Goal: Complete application form: Complete application form

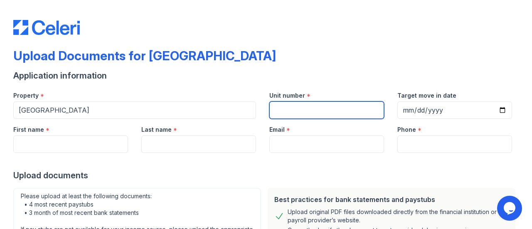
click at [305, 105] on input "Unit number" at bounding box center [326, 109] width 115 height 17
type input "423"
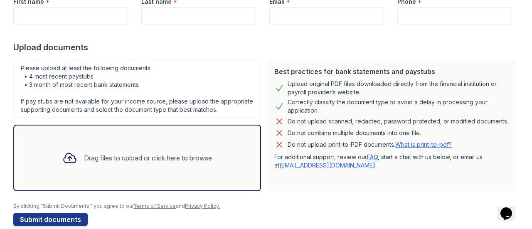
scroll to position [129, 0]
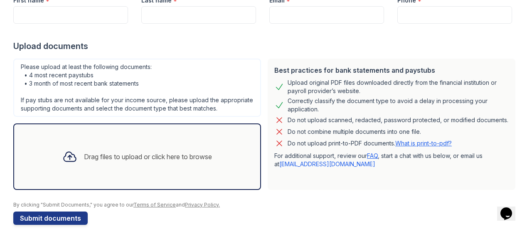
click at [163, 93] on div "Please upload at least the following documents: • 4 most recent paystubs • 3 mo…" at bounding box center [137, 88] width 248 height 58
click at [183, 86] on div "Please upload at least the following documents: • 4 most recent paystubs • 3 mo…" at bounding box center [137, 88] width 248 height 58
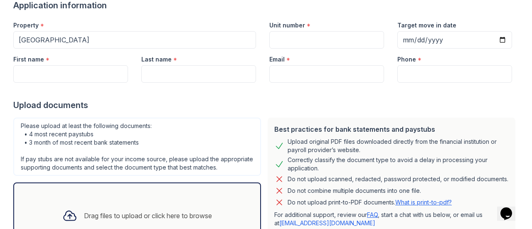
scroll to position [70, 0]
click at [280, 39] on input "Unit number" at bounding box center [326, 40] width 115 height 17
type input "423"
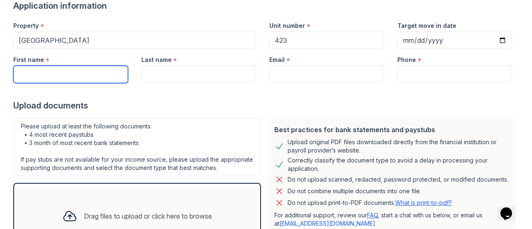
click at [81, 71] on input "First name" at bounding box center [70, 74] width 115 height 17
type input "Stephon"
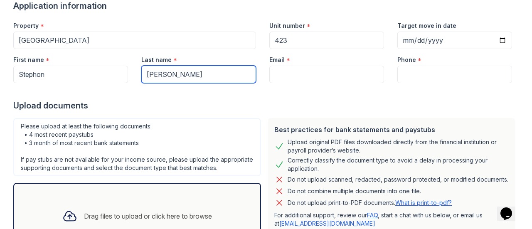
type input "[PERSON_NAME]"
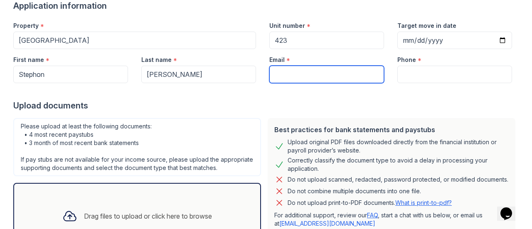
click at [303, 66] on input "Email" at bounding box center [326, 74] width 115 height 17
click at [289, 77] on input "Email" at bounding box center [326, 74] width 115 height 17
paste input "[EMAIL_ADDRESS][DOMAIN_NAME]"
type input "[EMAIL_ADDRESS][DOMAIN_NAME]"
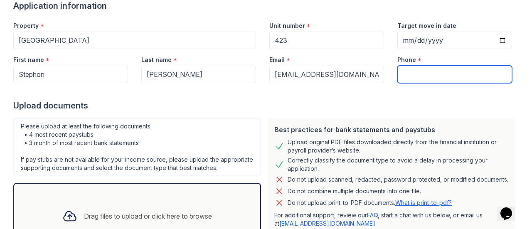
click at [453, 69] on input "Phone" at bounding box center [454, 74] width 115 height 17
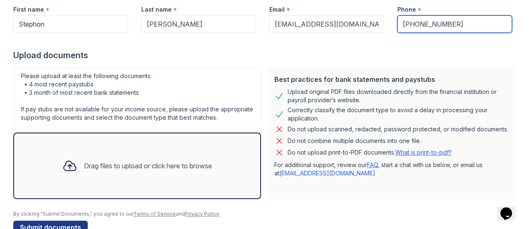
scroll to position [149, 0]
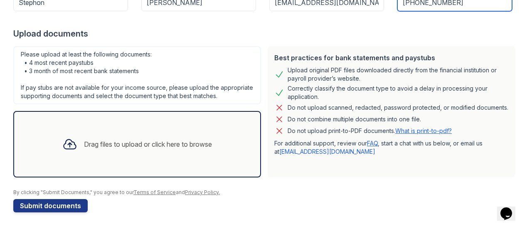
type input "[PHONE_NUMBER]"
click at [150, 144] on div "Drag files to upload or click here to browse" at bounding box center [148, 144] width 128 height 10
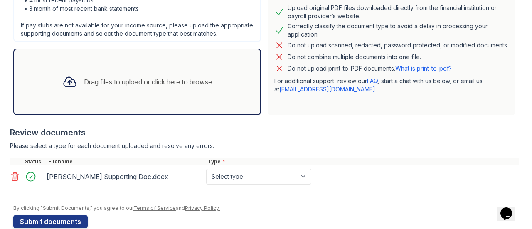
scroll to position [227, 0]
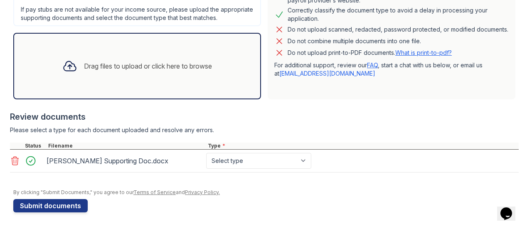
click at [144, 61] on div "Drag files to upload or click here to browse" at bounding box center [137, 66] width 163 height 28
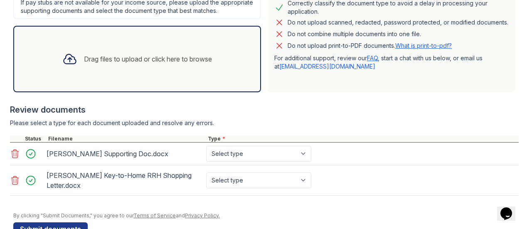
click at [301, 115] on div "Review documents" at bounding box center [264, 110] width 508 height 12
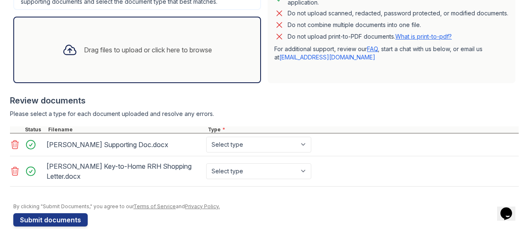
scroll to position [236, 0]
click at [260, 156] on div "[PERSON_NAME] Supporting Doc.docx Select type Paystub Bank Statement Offer Lett…" at bounding box center [264, 144] width 508 height 23
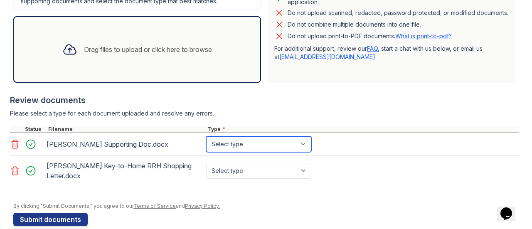
click at [259, 152] on select "Select type Paystub Bank Statement Offer Letter Tax Documents Benefit Award Let…" at bounding box center [258, 144] width 105 height 16
select select "other"
click at [206, 143] on select "Select type Paystub Bank Statement Offer Letter Tax Documents Benefit Award Let…" at bounding box center [258, 144] width 105 height 16
click at [241, 156] on div "[PERSON_NAME] Supporting Doc.docx Select type Paystub Bank Statement Offer Lett…" at bounding box center [264, 144] width 508 height 23
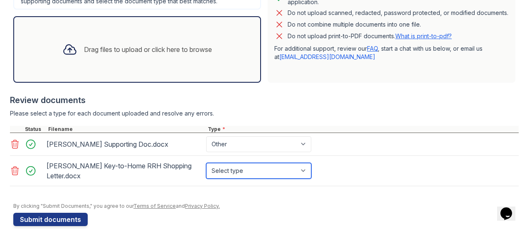
click at [242, 170] on select "Select type Paystub Bank Statement Offer Letter Tax Documents Benefit Award Let…" at bounding box center [258, 171] width 105 height 16
select select "other"
click at [206, 170] on select "Select type Paystub Bank Statement Offer Letter Tax Documents Benefit Award Let…" at bounding box center [258, 171] width 105 height 16
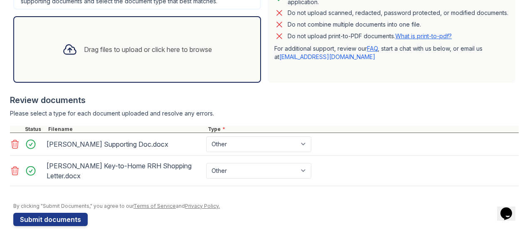
click at [194, 49] on div "Drag files to upload or click here to browse" at bounding box center [137, 49] width 163 height 28
click at [281, 105] on div "Review documents" at bounding box center [264, 100] width 508 height 12
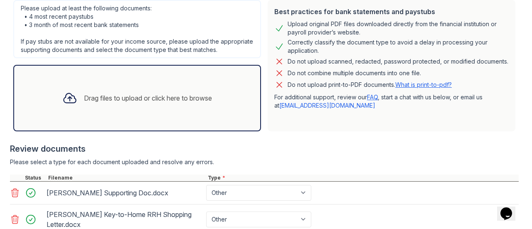
scroll to position [164, 0]
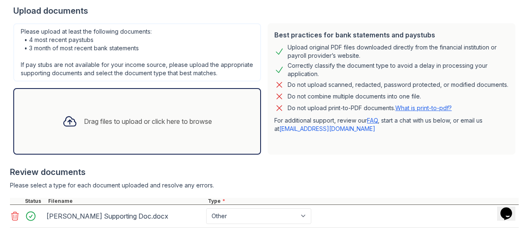
click at [186, 134] on div "Drag files to upload or click here to browse" at bounding box center [137, 121] width 163 height 28
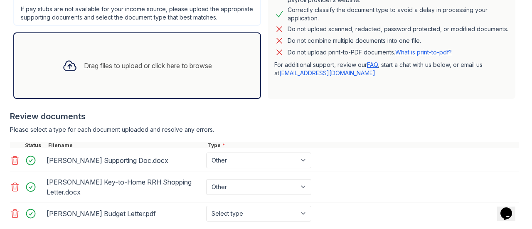
scroll to position [279, 0]
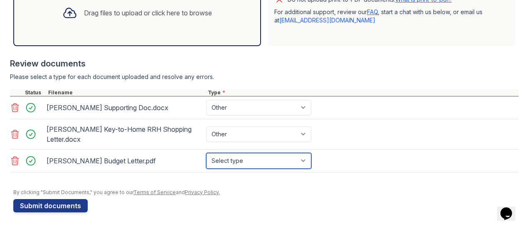
click at [256, 167] on select "Select type Paystub Bank Statement Offer Letter Tax Documents Benefit Award Let…" at bounding box center [258, 161] width 105 height 16
select select "benefit_award_letter"
click at [206, 153] on select "Select type Paystub Bank Statement Offer Letter Tax Documents Benefit Award Let…" at bounding box center [258, 161] width 105 height 16
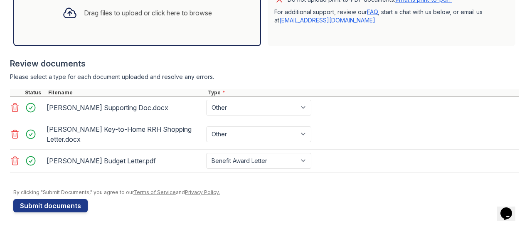
click at [241, 186] on div at bounding box center [265, 185] width 505 height 8
click at [53, 207] on button "Submit documents" at bounding box center [50, 205] width 74 height 13
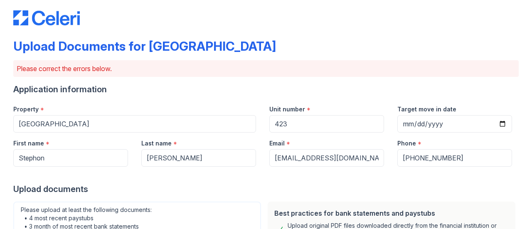
scroll to position [9, 0]
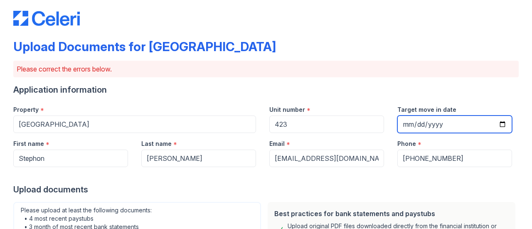
click at [494, 120] on input "Target move in date" at bounding box center [454, 123] width 115 height 17
type input "[DATE]"
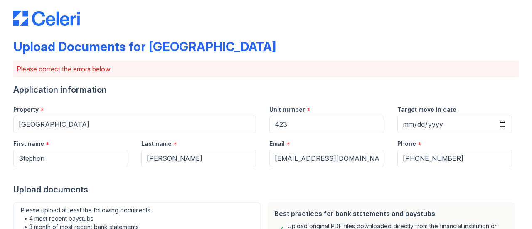
click at [427, 106] on label "Target move in date" at bounding box center [426, 110] width 59 height 8
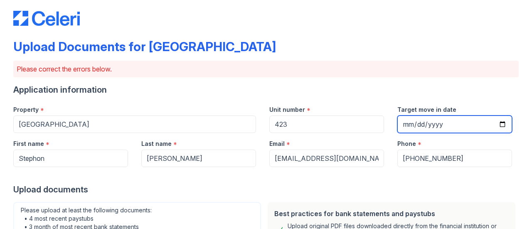
click at [427, 115] on input "[DATE]" at bounding box center [454, 123] width 115 height 17
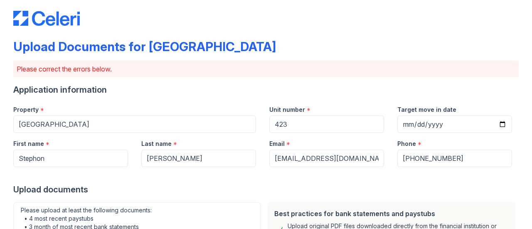
click at [427, 106] on label "Target move in date" at bounding box center [426, 110] width 59 height 8
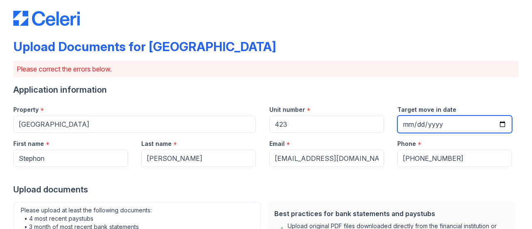
click at [427, 115] on input "[DATE]" at bounding box center [454, 123] width 115 height 17
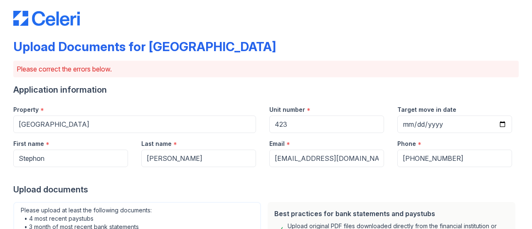
click at [427, 106] on label "Target move in date" at bounding box center [426, 110] width 59 height 8
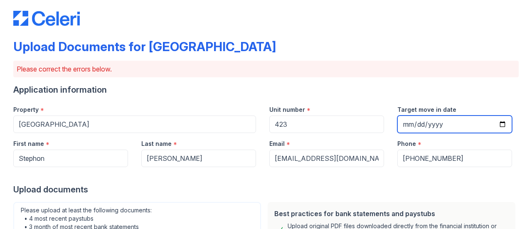
click at [427, 115] on input "[DATE]" at bounding box center [454, 123] width 115 height 17
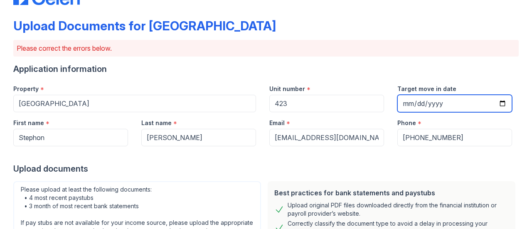
scroll to position [31, 0]
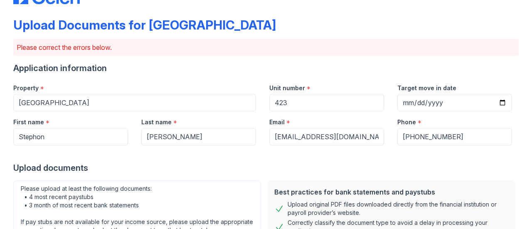
click at [430, 154] on div at bounding box center [265, 153] width 505 height 17
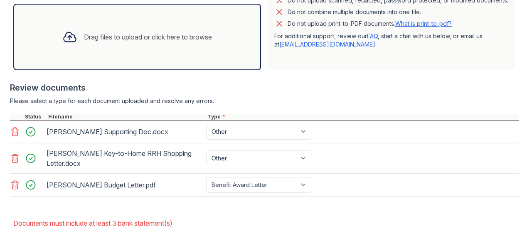
scroll to position [329, 0]
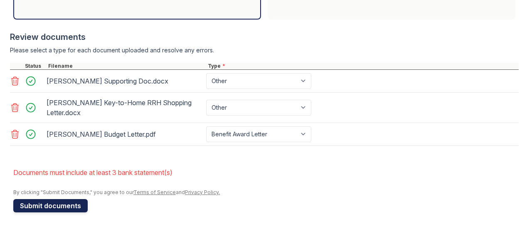
click at [66, 205] on button "Submit documents" at bounding box center [50, 205] width 74 height 13
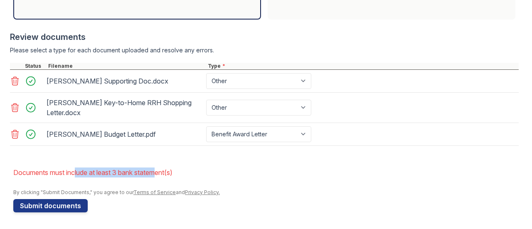
drag, startPoint x: 76, startPoint y: 172, endPoint x: 162, endPoint y: 171, distance: 86.0
click at [162, 171] on li "Documents must include at least 3 bank statement(s)" at bounding box center [265, 172] width 505 height 17
click at [256, 91] on div "[PERSON_NAME] Supporting Doc.docx Paystub Bank Statement Offer Letter Tax Docum…" at bounding box center [264, 81] width 508 height 23
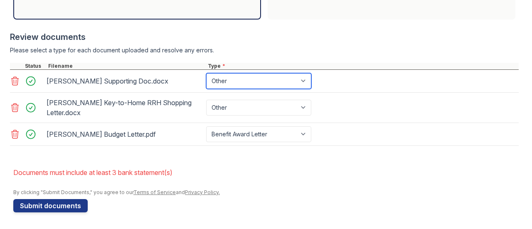
click at [251, 83] on select "Paystub Bank Statement Offer Letter Tax Documents Benefit Award Letter Investme…" at bounding box center [258, 81] width 105 height 16
select select "bank_statement"
click at [206, 74] on select "Paystub Bank Statement Offer Letter Tax Documents Benefit Award Letter Investme…" at bounding box center [258, 81] width 105 height 16
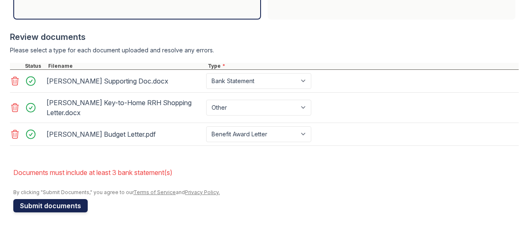
click at [32, 206] on button "Submit documents" at bounding box center [50, 205] width 74 height 13
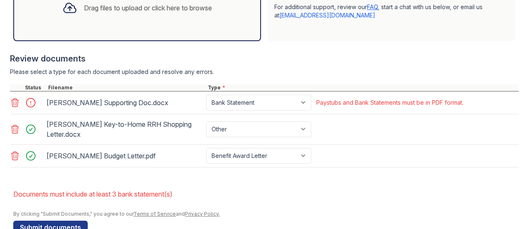
scroll to position [302, 0]
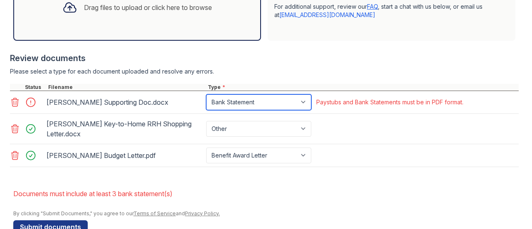
click at [294, 110] on select "Paystub Bank Statement Offer Letter Tax Documents Benefit Award Letter Investme…" at bounding box center [258, 102] width 105 height 16
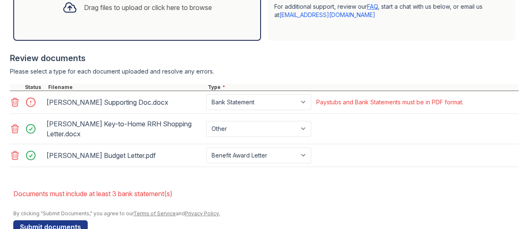
click at [352, 131] on div "[PERSON_NAME] Key-to-Home RRH Shopping Letter.docx Paystub Bank Statement Offer…" at bounding box center [264, 129] width 508 height 30
click at [325, 76] on div "Please select a type for each document uploaded and resolve any errors." at bounding box center [264, 71] width 508 height 8
click at [288, 83] on div at bounding box center [264, 80] width 508 height 8
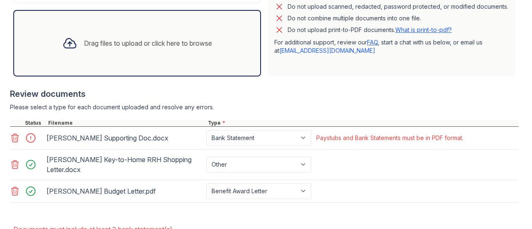
scroll to position [258, 0]
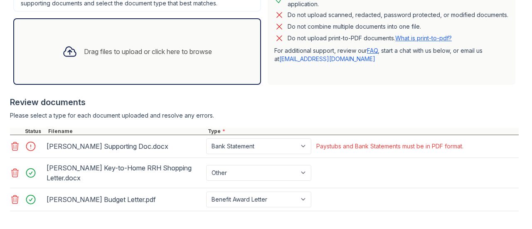
click at [311, 108] on div "Review documents" at bounding box center [264, 102] width 508 height 12
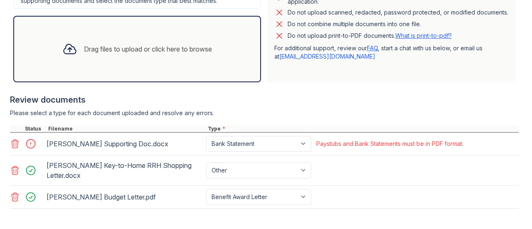
scroll to position [329, 0]
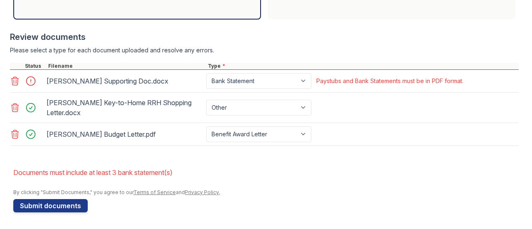
click at [51, 205] on button "Submit documents" at bounding box center [50, 205] width 74 height 13
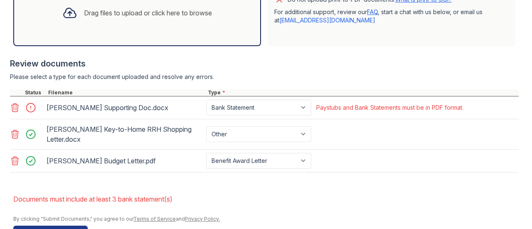
scroll to position [308, 0]
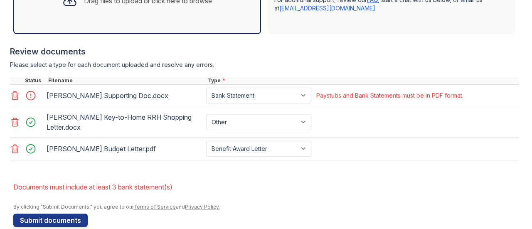
click at [259, 94] on div "[PERSON_NAME] Supporting Doc.docx Paystub Bank Statement Offer Letter Tax Docum…" at bounding box center [264, 95] width 508 height 23
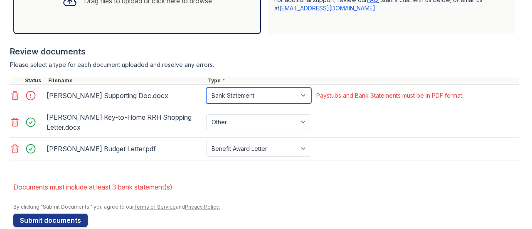
click at [261, 103] on select "Paystub Bank Statement Offer Letter Tax Documents Benefit Award Letter Investme…" at bounding box center [258, 96] width 105 height 16
select select "other"
click at [206, 95] on select "Paystub Bank Statement Offer Letter Tax Documents Benefit Award Letter Investme…" at bounding box center [258, 96] width 105 height 16
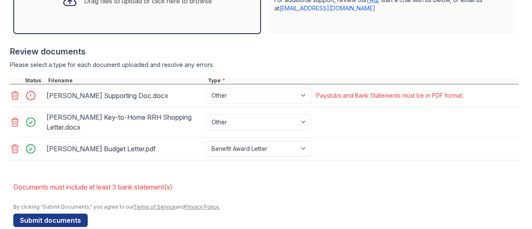
click at [224, 195] on li "Documents must include at least 3 bank statement(s)" at bounding box center [265, 187] width 505 height 17
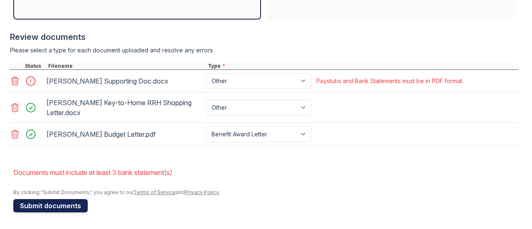
click at [64, 208] on button "Submit documents" at bounding box center [50, 205] width 74 height 13
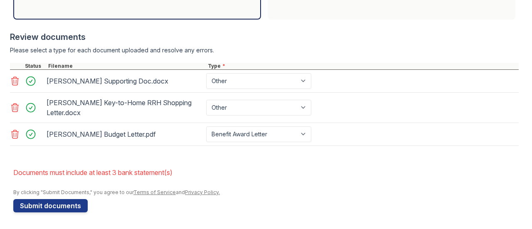
click at [14, 83] on icon at bounding box center [15, 81] width 7 height 8
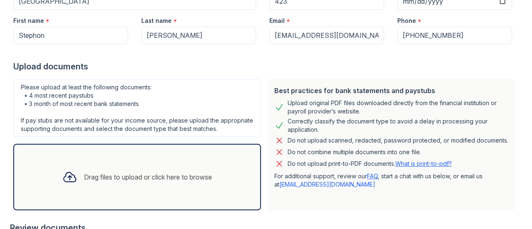
scroll to position [128, 0]
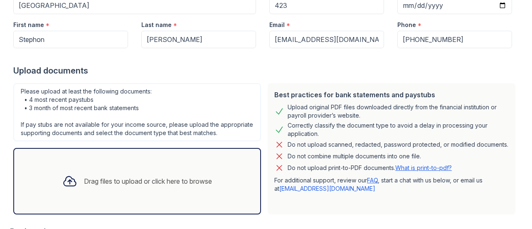
click at [211, 108] on div "Please upload at least the following documents: • 4 most recent paystubs • 3 mo…" at bounding box center [137, 112] width 248 height 58
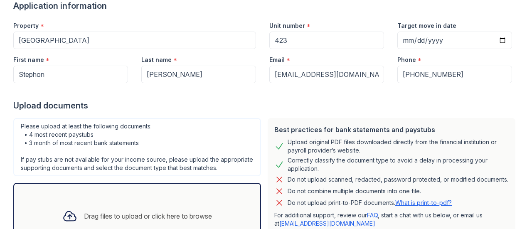
scroll to position [0, 0]
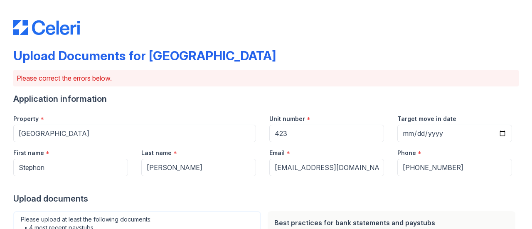
click at [304, 77] on p "Please correct the errors below." at bounding box center [266, 78] width 498 height 10
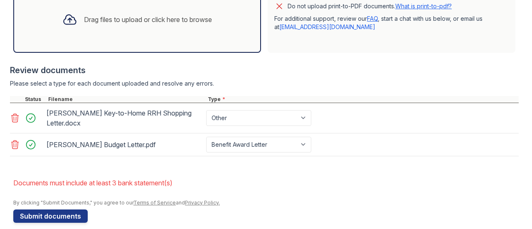
scroll to position [307, 0]
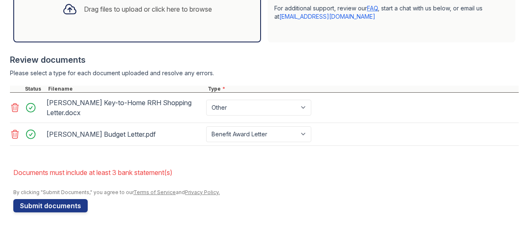
click at [494, 131] on div "[PERSON_NAME] Budget Letter.pdf Paystub Bank Statement Offer Letter Tax Documen…" at bounding box center [264, 134] width 508 height 23
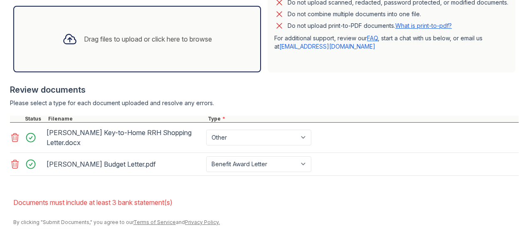
scroll to position [269, 0]
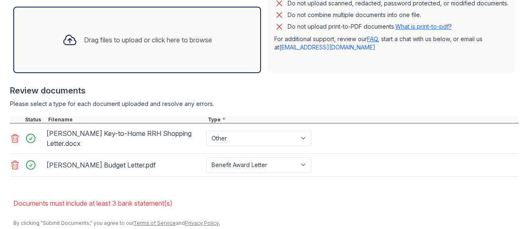
click at [129, 54] on div "Drag files to upload or click here to browse" at bounding box center [137, 40] width 163 height 28
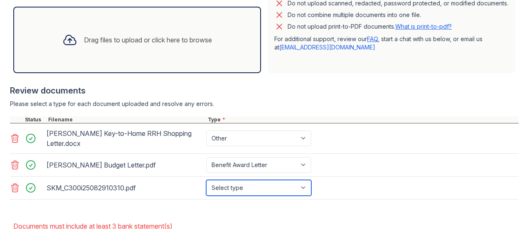
click at [263, 196] on select "Select type Paystub Bank Statement Offer Letter Tax Documents Benefit Award Let…" at bounding box center [258, 188] width 105 height 16
select select "bank_statement"
click at [206, 186] on select "Select type Paystub Bank Statement Offer Letter Tax Documents Benefit Award Let…" at bounding box center [258, 188] width 105 height 16
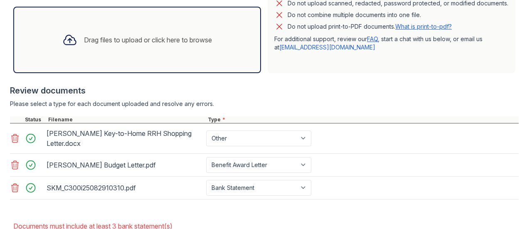
click at [346, 183] on div "SKM_C300i25082910310.pdf Select type Paystub Bank Statement Offer Letter Tax Do…" at bounding box center [264, 188] width 508 height 23
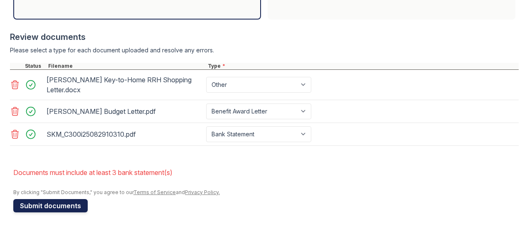
click at [28, 204] on button "Submit documents" at bounding box center [50, 205] width 74 height 13
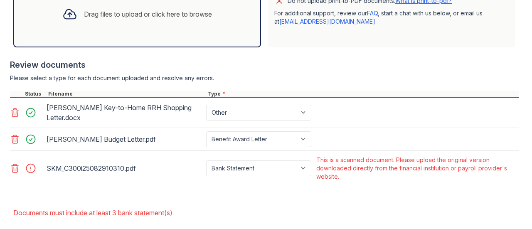
scroll to position [321, 0]
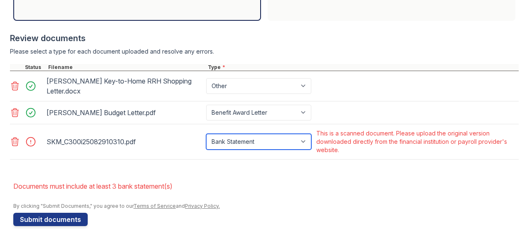
click at [225, 150] on select "Paystub Bank Statement Offer Letter Tax Documents Benefit Award Letter Investme…" at bounding box center [258, 142] width 105 height 16
select select "paystub"
click at [206, 141] on select "Paystub Bank Statement Offer Letter Tax Documents Benefit Award Letter Investme…" at bounding box center [258, 142] width 105 height 16
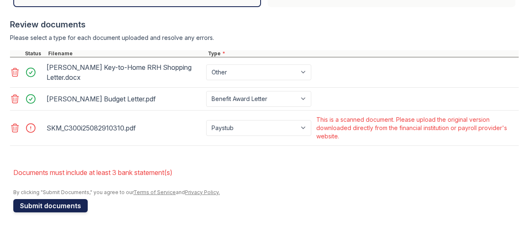
click at [66, 206] on button "Submit documents" at bounding box center [50, 205] width 74 height 13
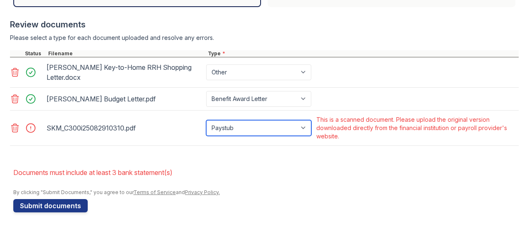
click at [252, 128] on select "Paystub Bank Statement Offer Letter Tax Documents Benefit Award Letter Investme…" at bounding box center [258, 128] width 105 height 16
select select "other"
click at [206, 120] on select "Paystub Bank Statement Offer Letter Tax Documents Benefit Award Letter Investme…" at bounding box center [258, 128] width 105 height 16
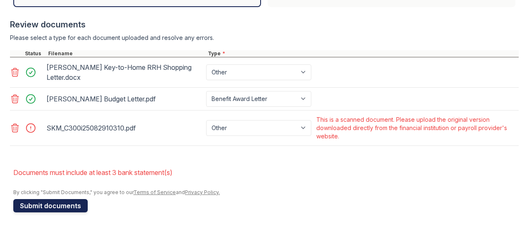
click at [76, 204] on button "Submit documents" at bounding box center [50, 205] width 74 height 13
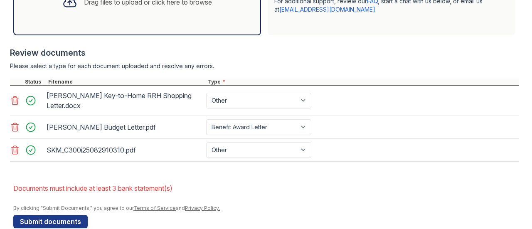
scroll to position [329, 0]
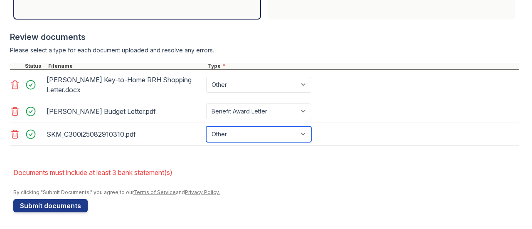
click at [264, 133] on select "Paystub Bank Statement Offer Letter Tax Documents Benefit Award Letter Investme…" at bounding box center [258, 134] width 105 height 16
drag, startPoint x: 331, startPoint y: 155, endPoint x: 270, endPoint y: 169, distance: 62.0
click at [270, 169] on li "Documents must include at least 3 bank statement(s)" at bounding box center [265, 172] width 505 height 17
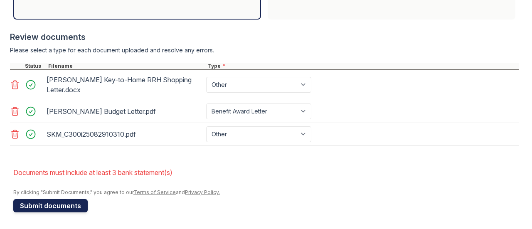
click at [75, 201] on button "Submit documents" at bounding box center [50, 205] width 74 height 13
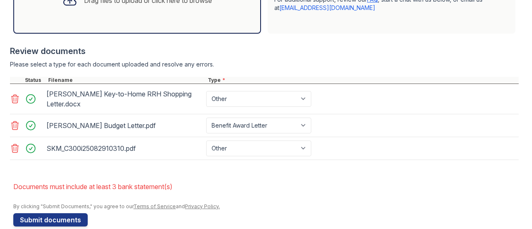
scroll to position [309, 0]
click at [388, 68] on div "Please select a type for each document uploaded and resolve any errors." at bounding box center [264, 64] width 508 height 8
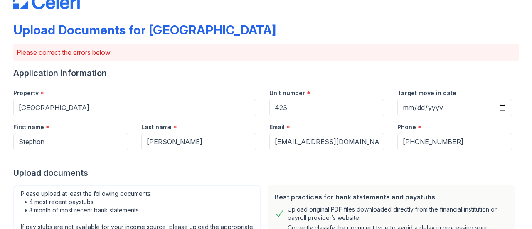
scroll to position [25, 0]
